Goal: Task Accomplishment & Management: Manage account settings

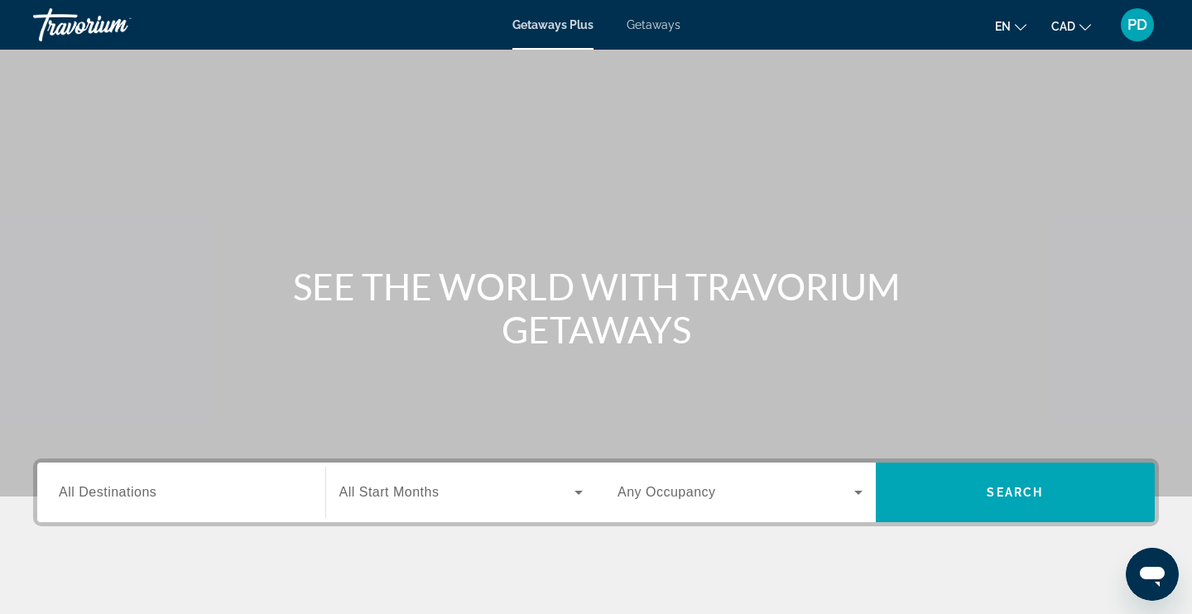
click at [1147, 27] on div "PD" at bounding box center [1137, 24] width 33 height 33
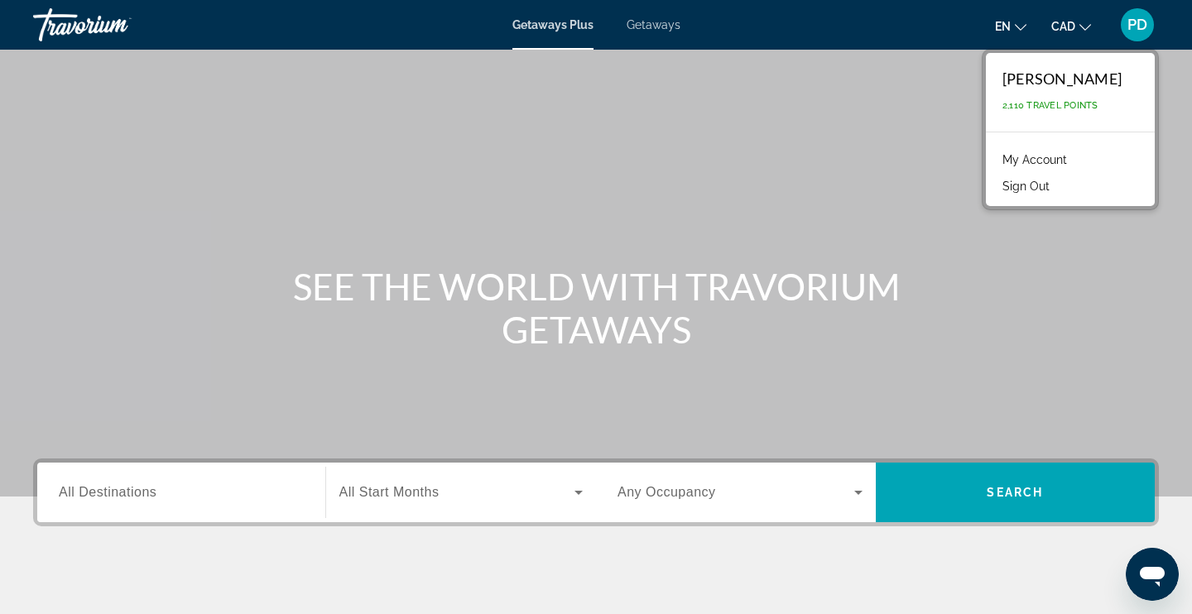
click at [1053, 159] on link "My Account" at bounding box center [1034, 160] width 81 height 22
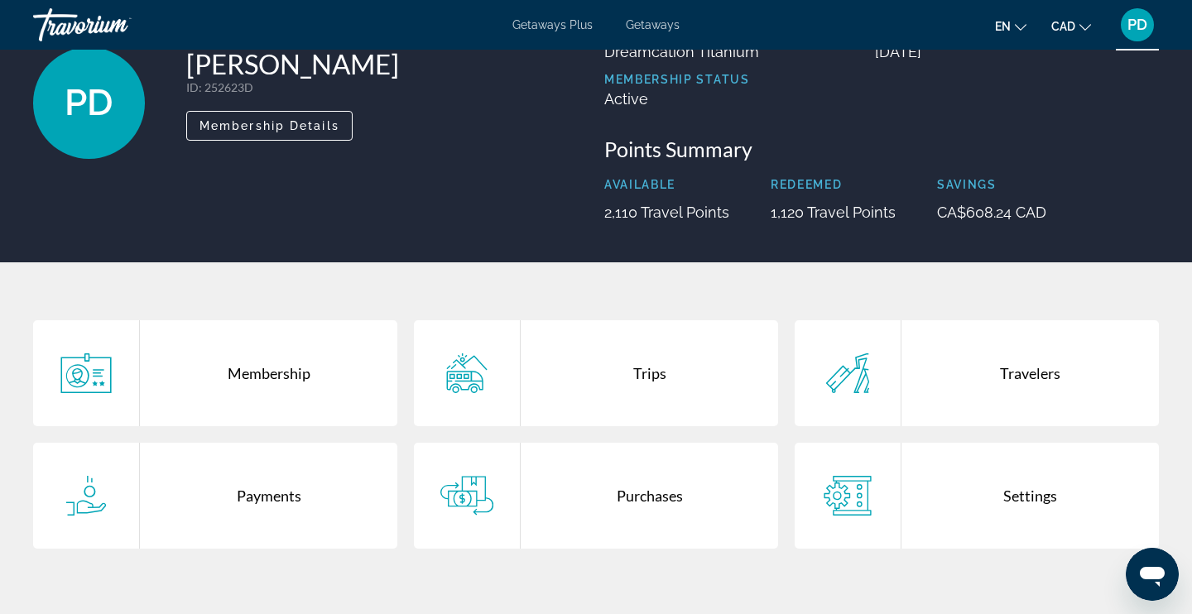
scroll to position [118, 0]
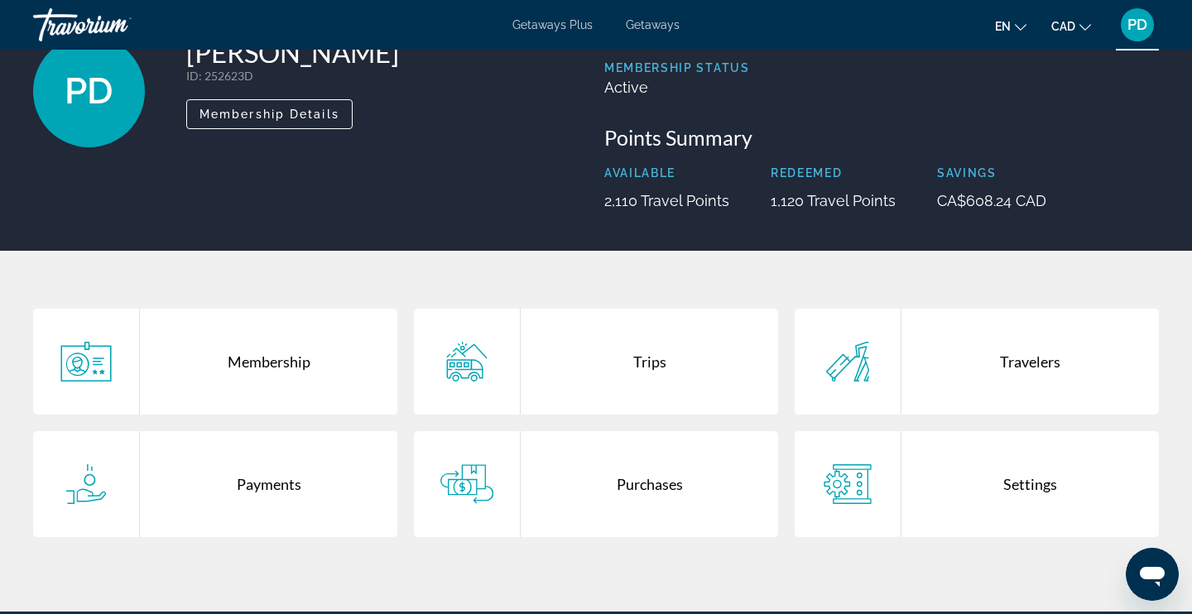
click at [633, 494] on div "Purchases" at bounding box center [649, 484] width 257 height 106
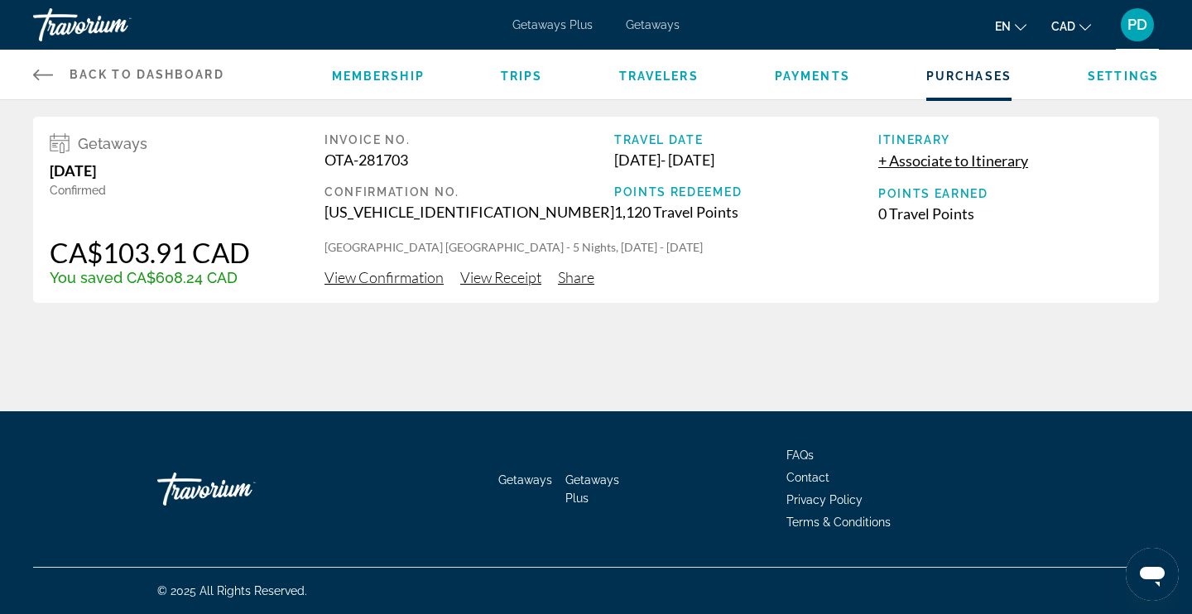
click at [499, 279] on span "View Receipt" at bounding box center [500, 277] width 81 height 18
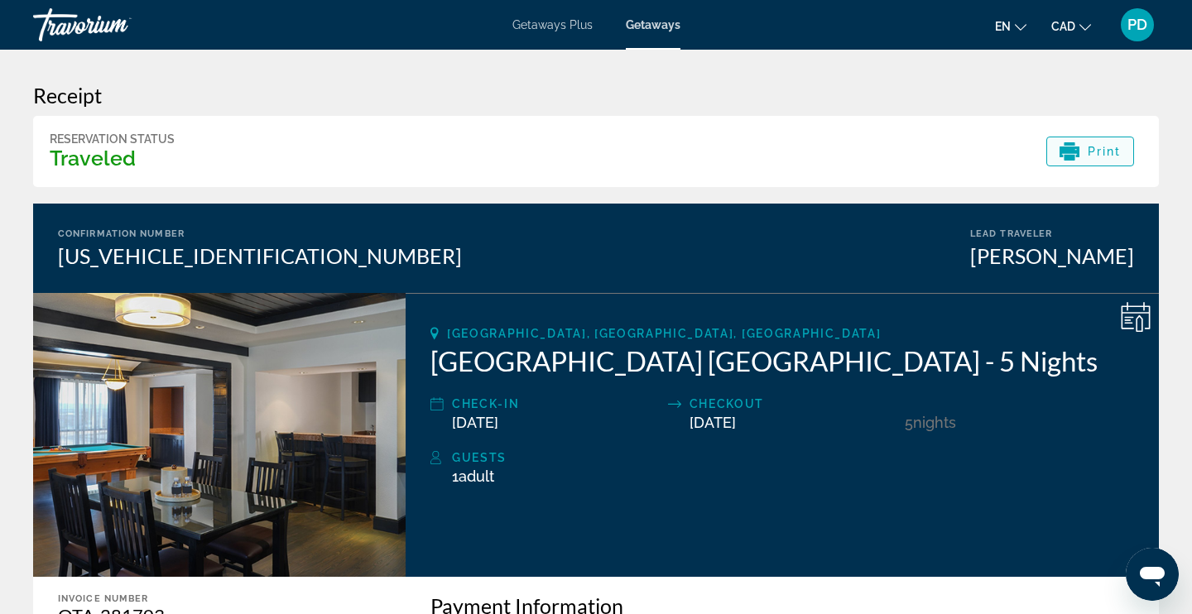
click at [1097, 142] on div "Print" at bounding box center [1090, 152] width 62 height 20
